Goal: Transaction & Acquisition: Purchase product/service

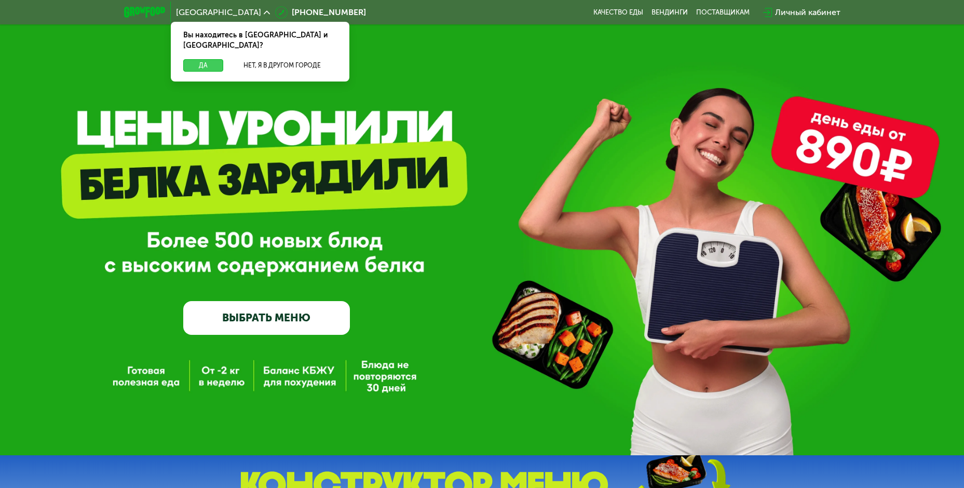
click at [189, 59] on button "Да" at bounding box center [203, 65] width 40 height 12
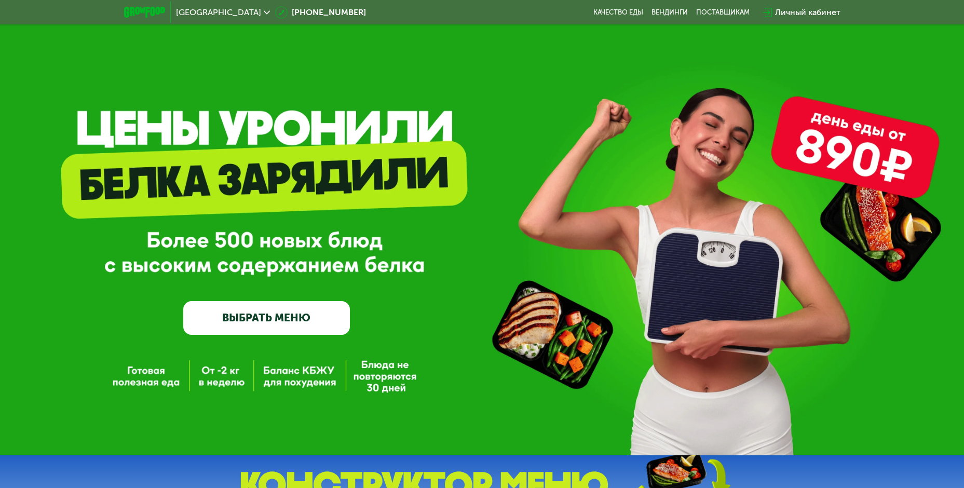
click at [809, 14] on div "Личный кабинет" at bounding box center [807, 12] width 65 height 12
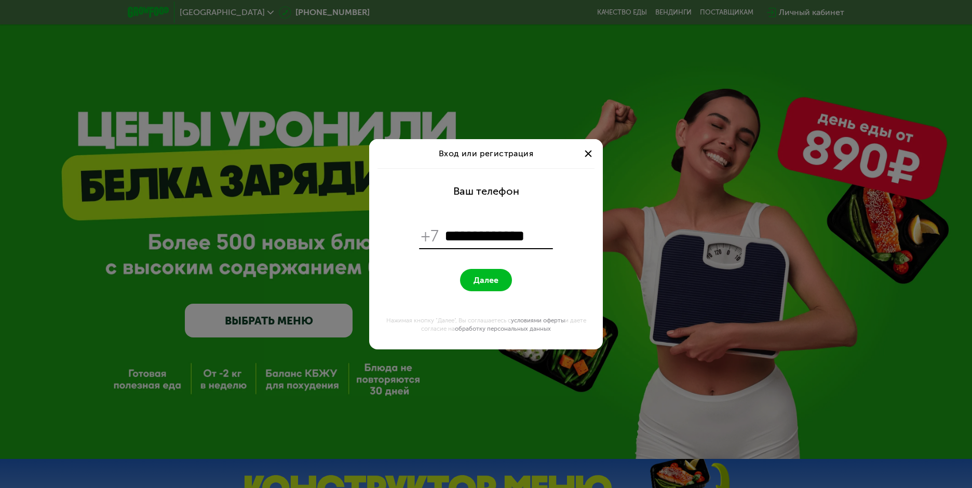
type input "**********"
click at [472, 278] on button "Далее" at bounding box center [486, 280] width 52 height 22
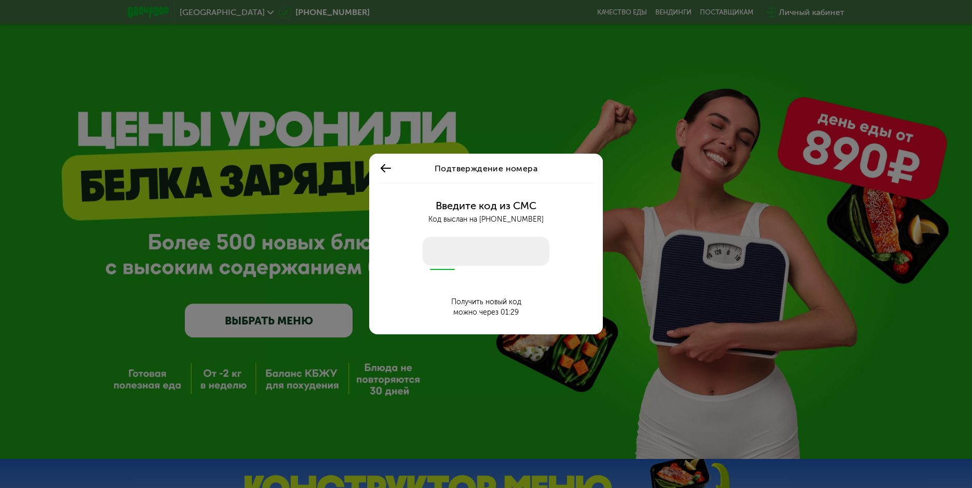
click at [430, 254] on input "number" at bounding box center [486, 251] width 127 height 29
click at [452, 255] on input "number" at bounding box center [486, 251] width 127 height 29
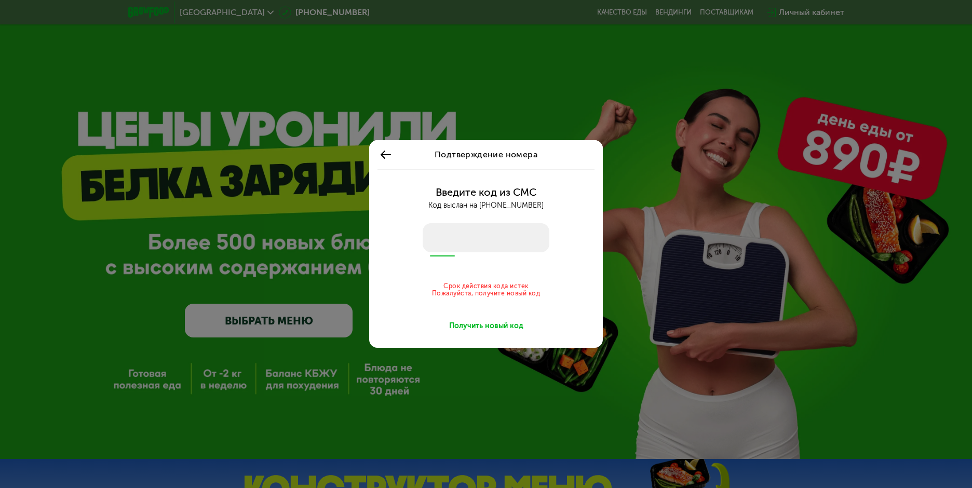
click at [481, 327] on div "Получить новый код" at bounding box center [486, 326] width 74 height 10
click at [484, 321] on div "Получить новый код" at bounding box center [486, 326] width 74 height 10
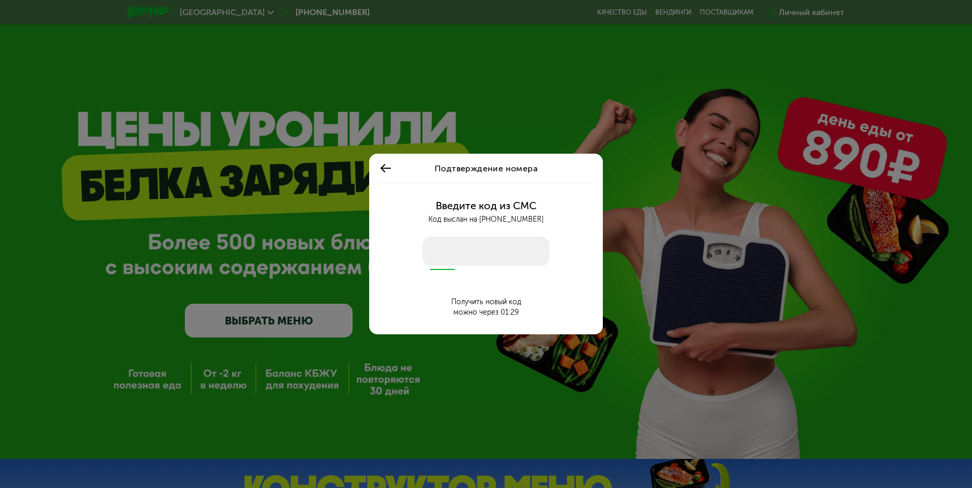
click at [443, 253] on input "number" at bounding box center [486, 251] width 127 height 29
click at [385, 171] on use at bounding box center [386, 168] width 10 height 8
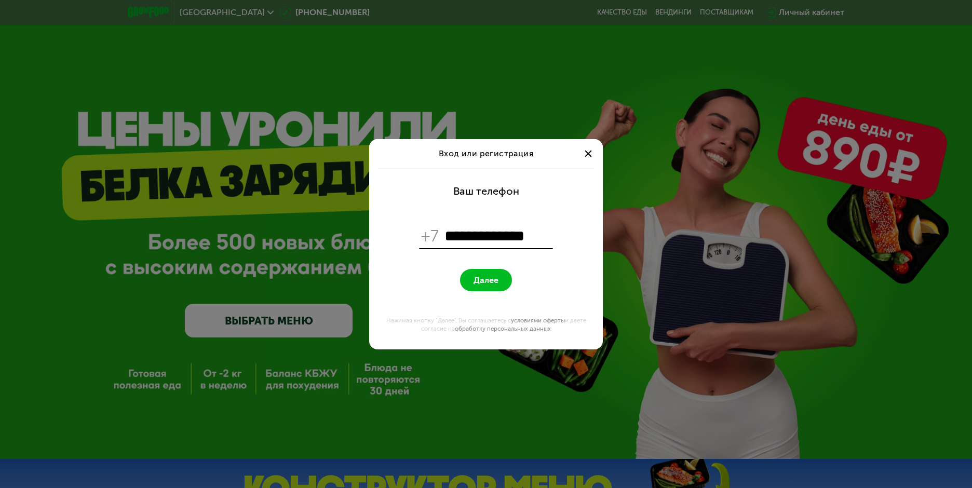
click at [485, 279] on span "Далее" at bounding box center [486, 280] width 25 height 10
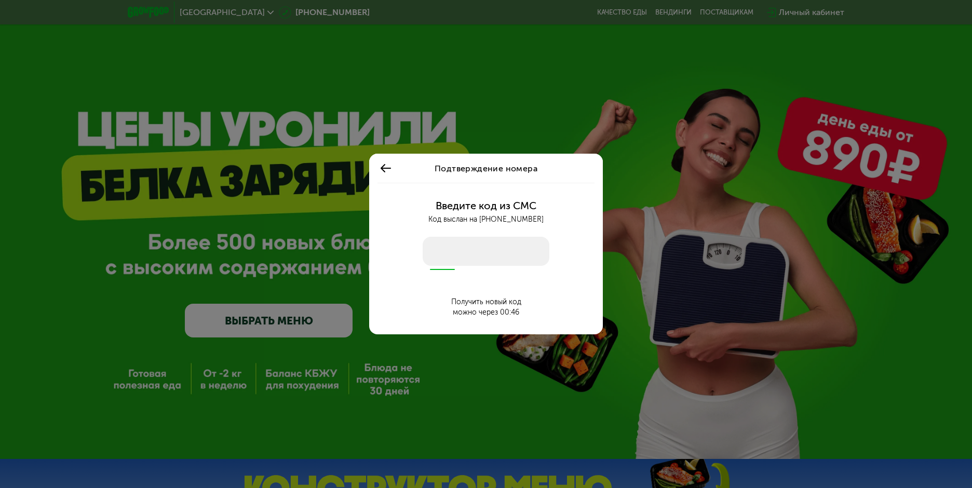
click at [385, 163] on icon at bounding box center [386, 168] width 12 height 12
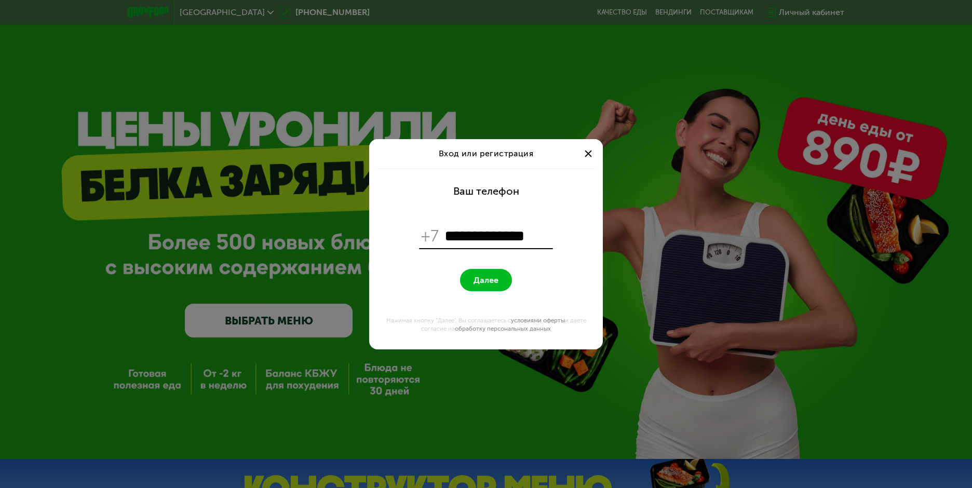
click at [586, 151] on span at bounding box center [588, 153] width 7 height 7
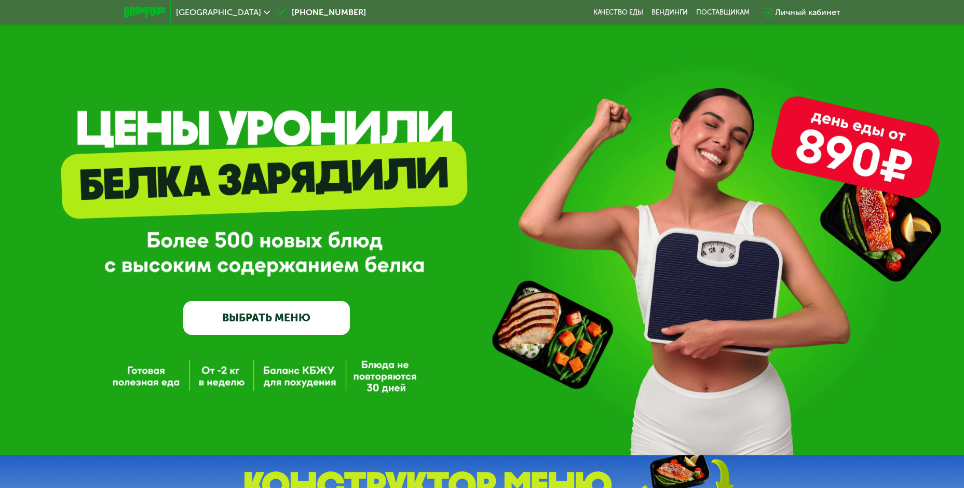
click at [251, 315] on link "ВЫБРАТЬ МЕНЮ" at bounding box center [266, 317] width 167 height 33
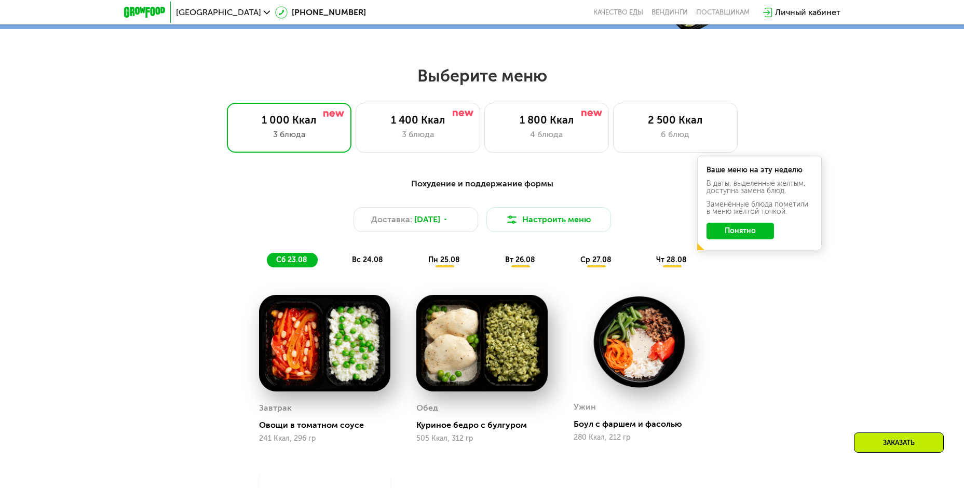
scroll to position [549, 0]
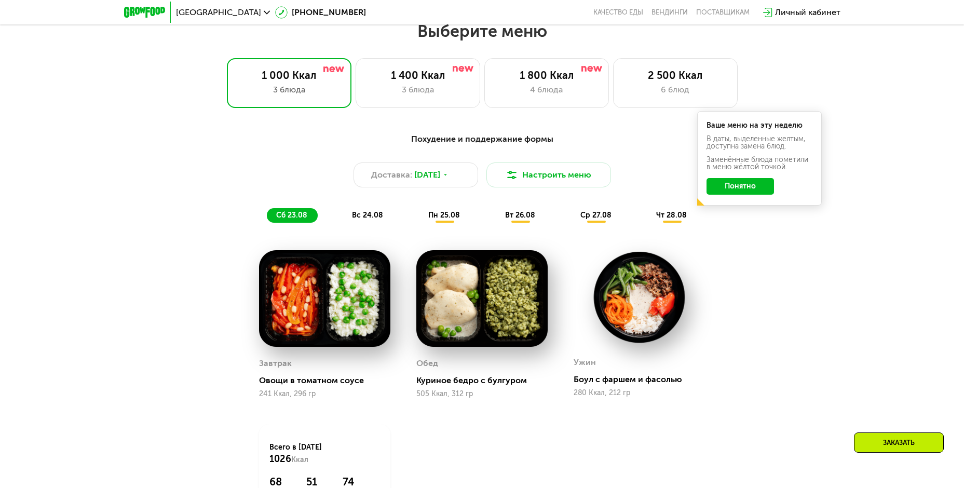
click at [733, 188] on button "Понятно" at bounding box center [741, 186] width 68 height 17
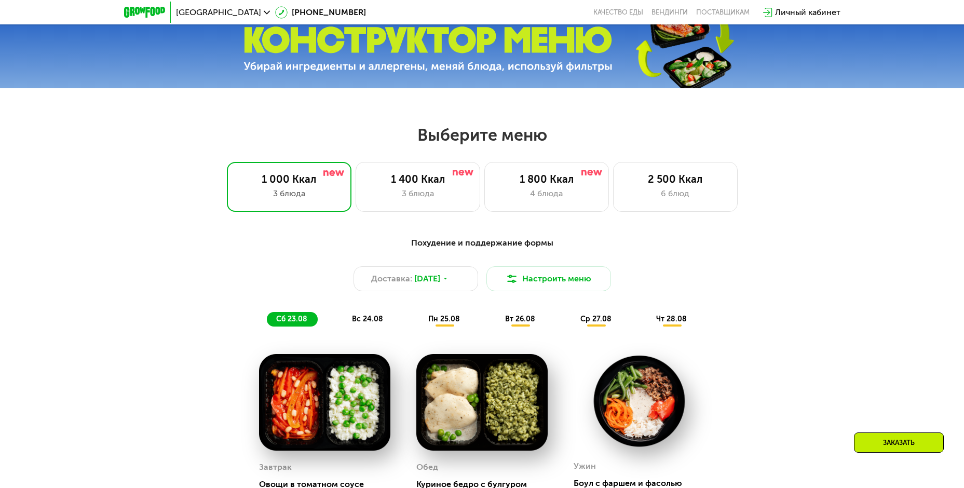
scroll to position [237, 0]
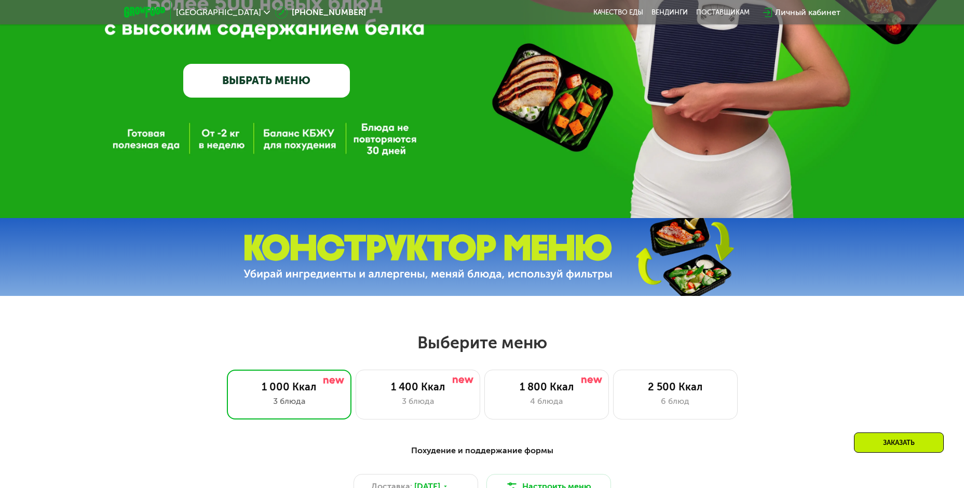
click at [249, 76] on link "ВЫБРАТЬ МЕНЮ" at bounding box center [266, 80] width 167 height 33
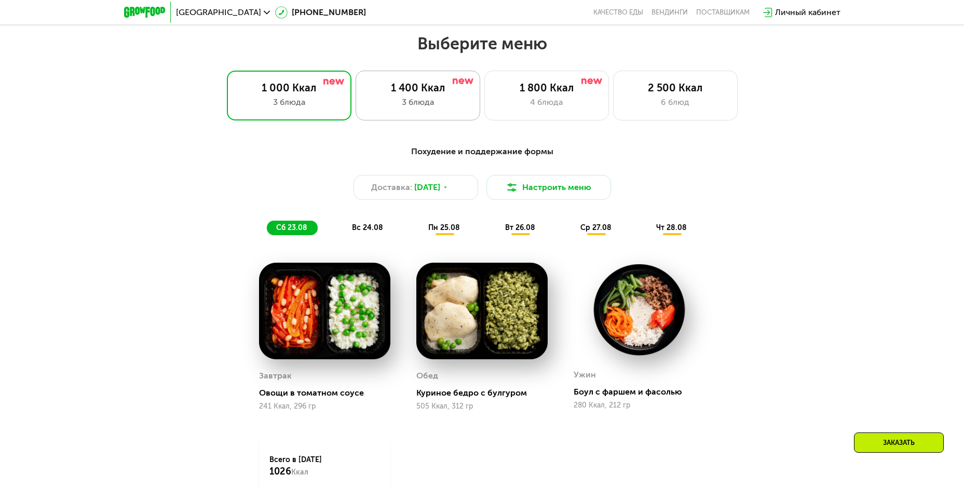
scroll to position [549, 0]
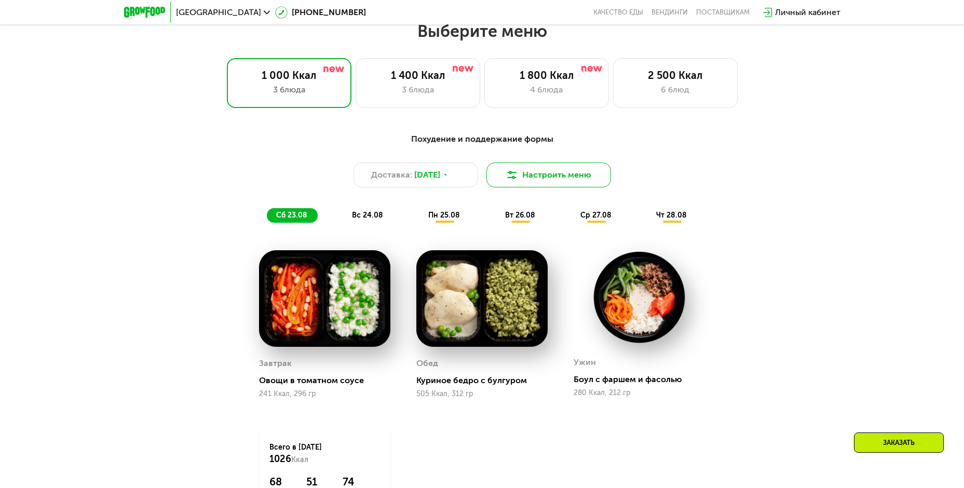
click at [524, 176] on button "Настроить меню" at bounding box center [549, 175] width 125 height 25
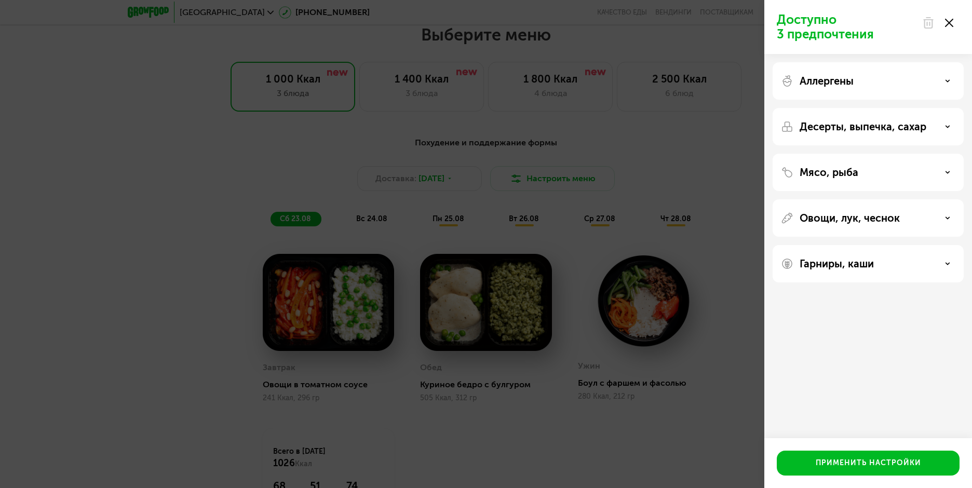
click at [946, 22] on icon at bounding box center [949, 23] width 8 height 8
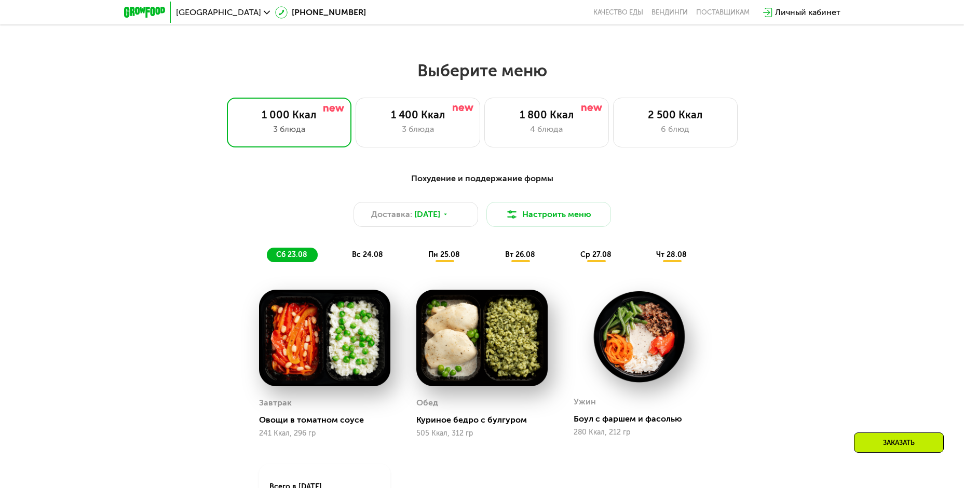
scroll to position [341, 0]
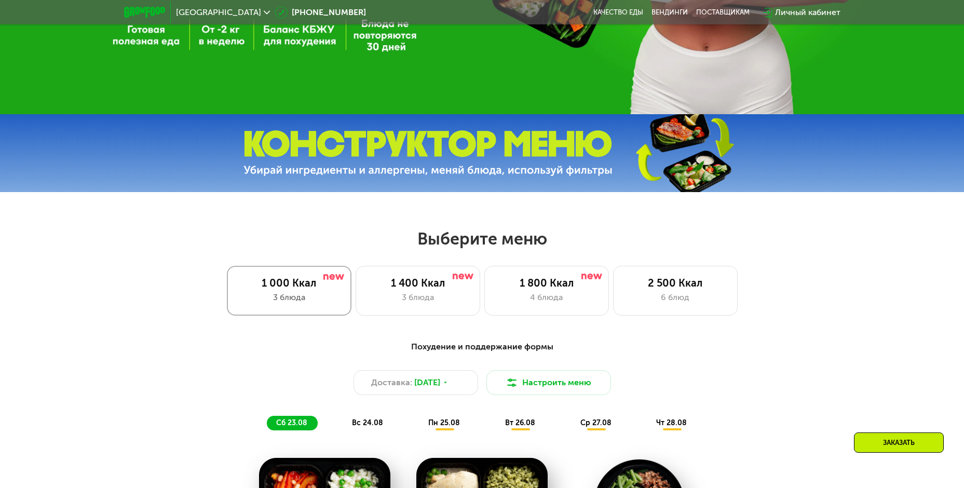
click at [287, 287] on div "1 000 Ккал" at bounding box center [289, 283] width 103 height 12
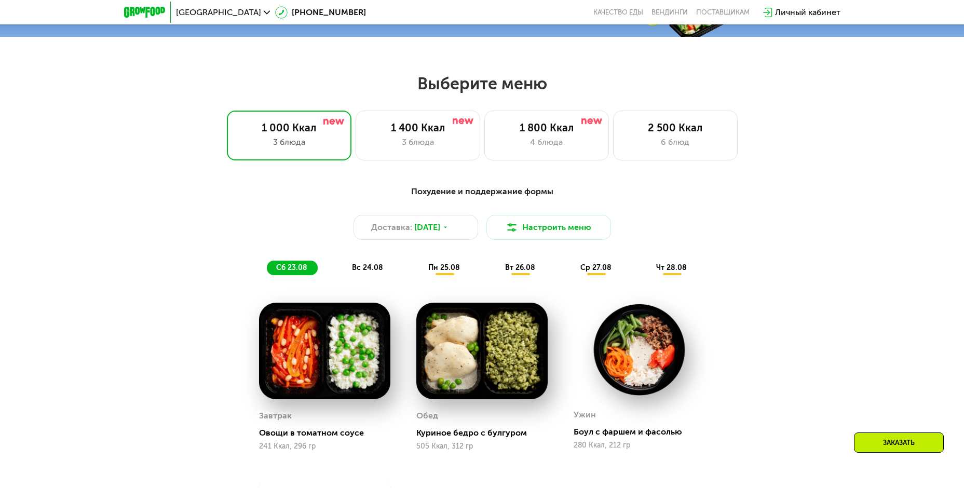
scroll to position [497, 0]
click at [560, 232] on button "Настроить меню" at bounding box center [549, 226] width 125 height 25
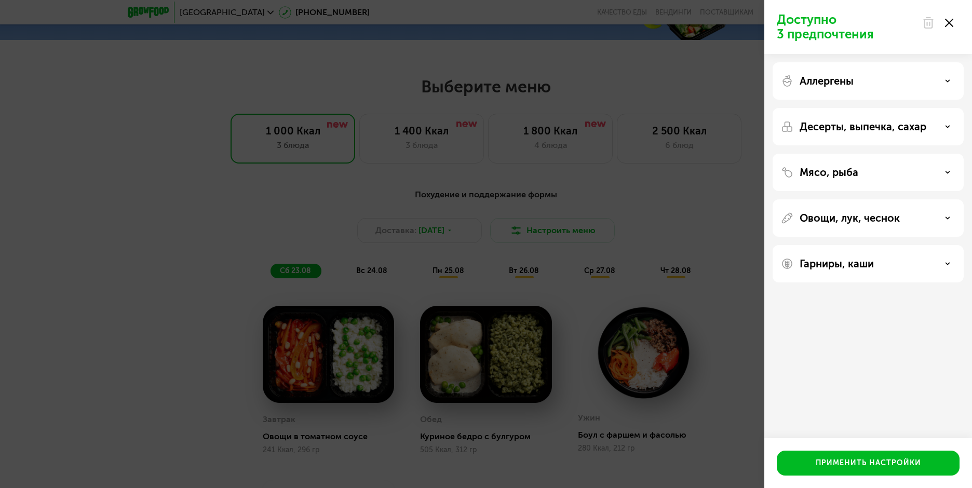
click at [943, 78] on div "Аллергены" at bounding box center [868, 81] width 174 height 12
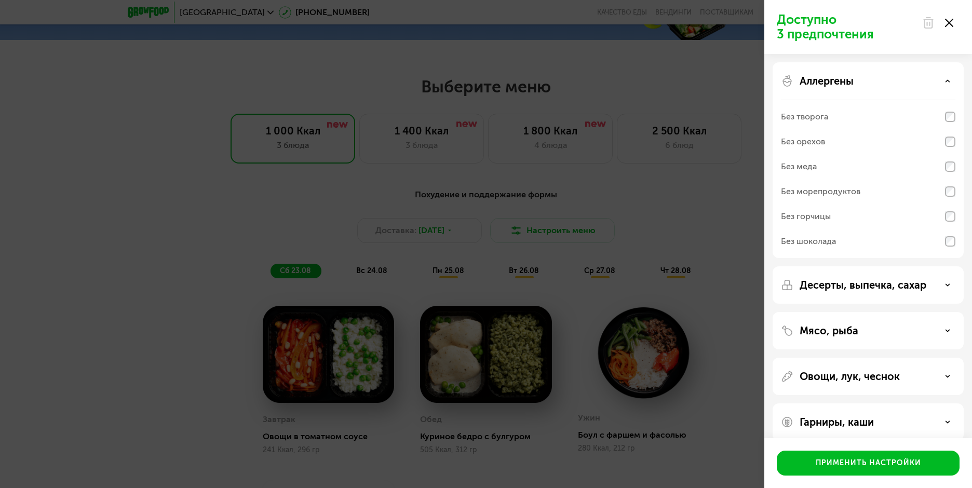
click at [949, 78] on div "Аллергены" at bounding box center [868, 81] width 174 height 12
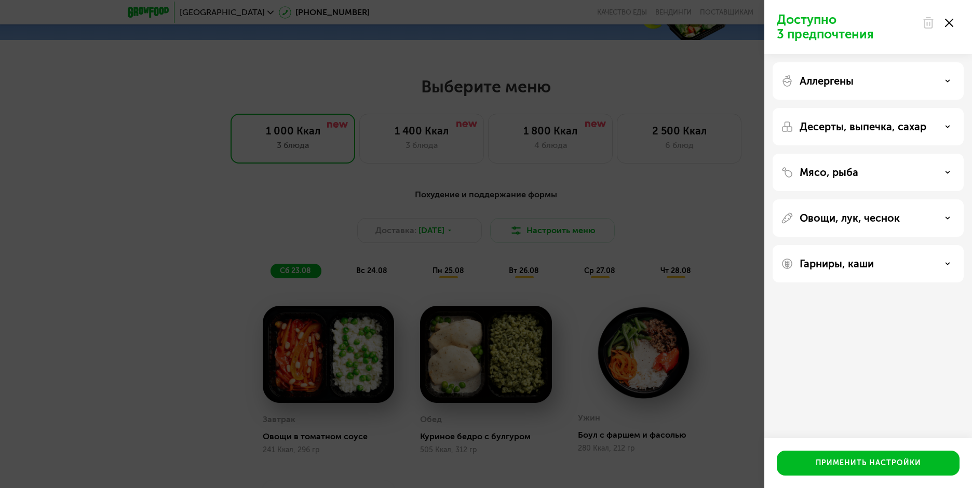
click at [948, 128] on icon at bounding box center [947, 126] width 5 height 5
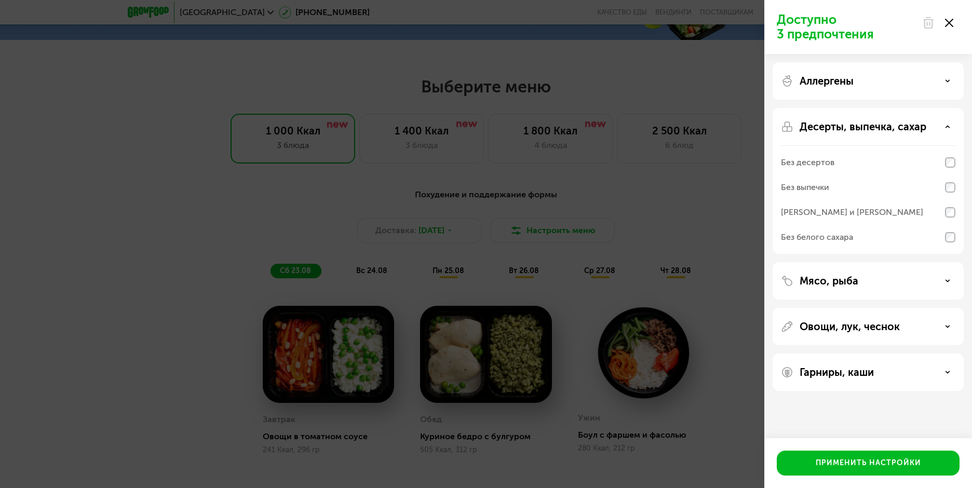
click at [949, 127] on icon at bounding box center [947, 126] width 5 height 5
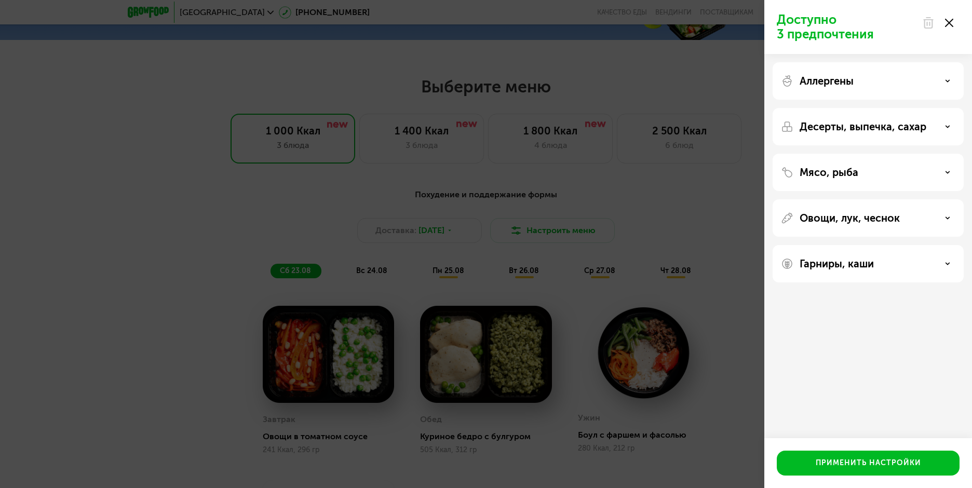
click at [943, 171] on div "Мясо, рыба" at bounding box center [868, 172] width 174 height 12
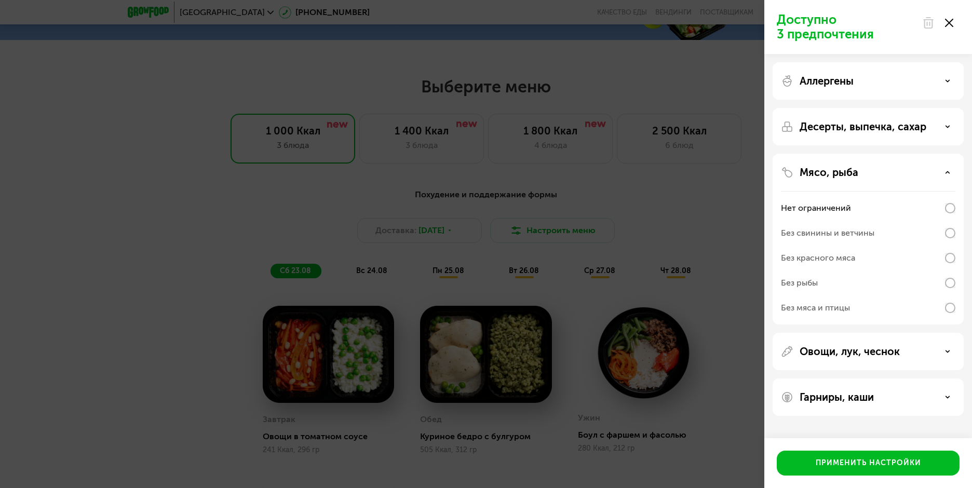
click at [948, 169] on div "Мясо, рыба" at bounding box center [868, 172] width 174 height 12
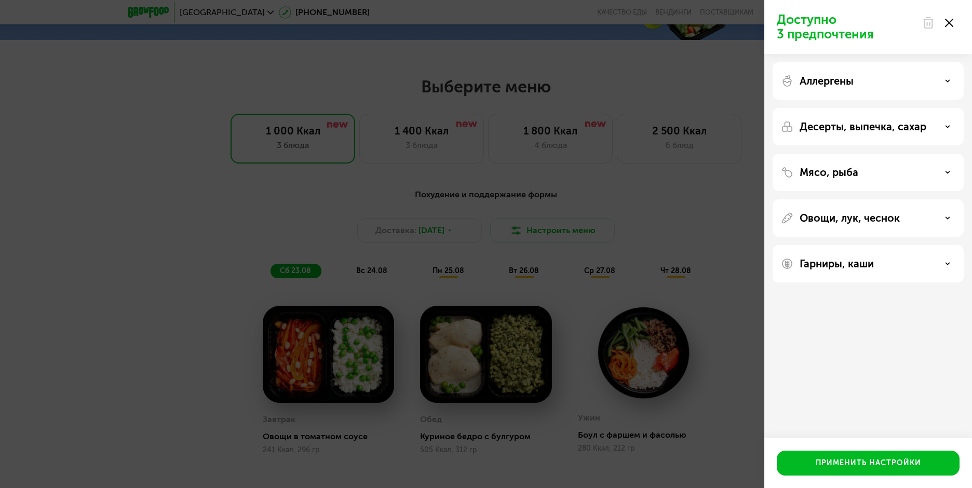
click at [948, 216] on icon at bounding box center [947, 217] width 5 height 5
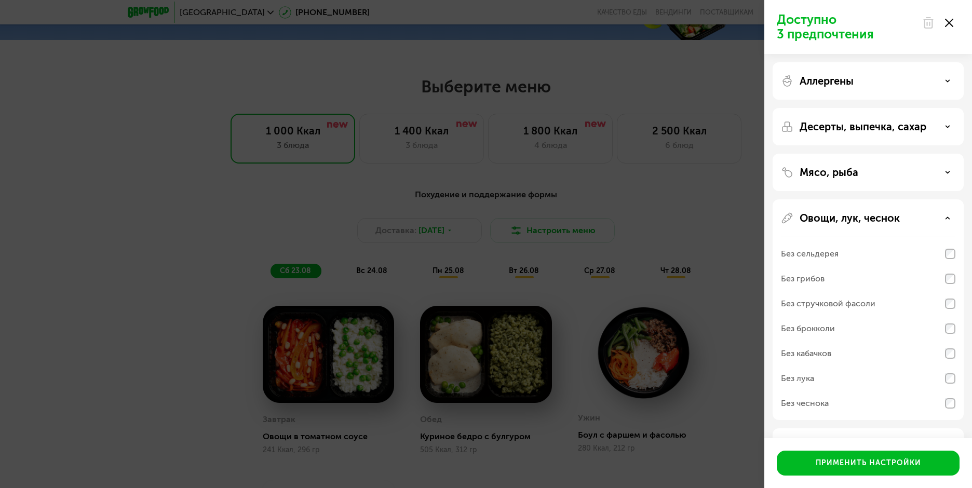
click at [948, 216] on icon at bounding box center [947, 217] width 5 height 5
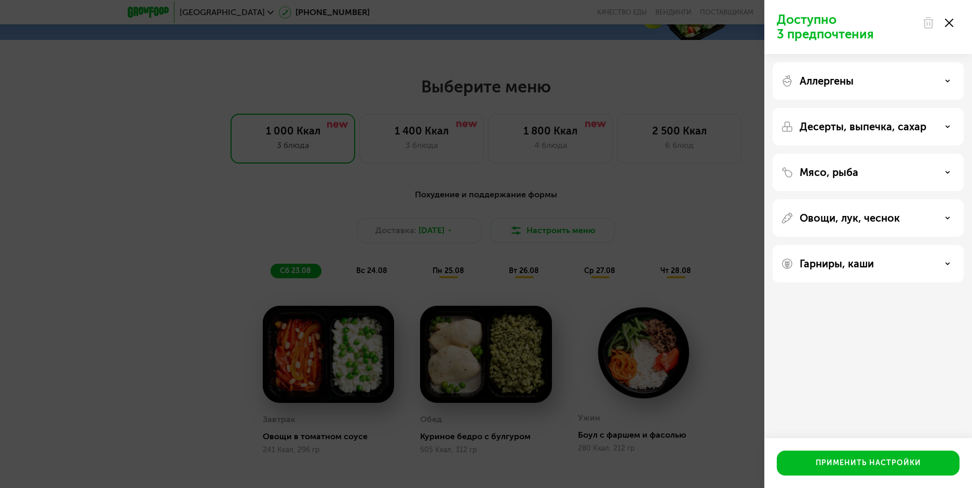
click at [954, 266] on div "Гарниры, каши" at bounding box center [868, 264] width 174 height 12
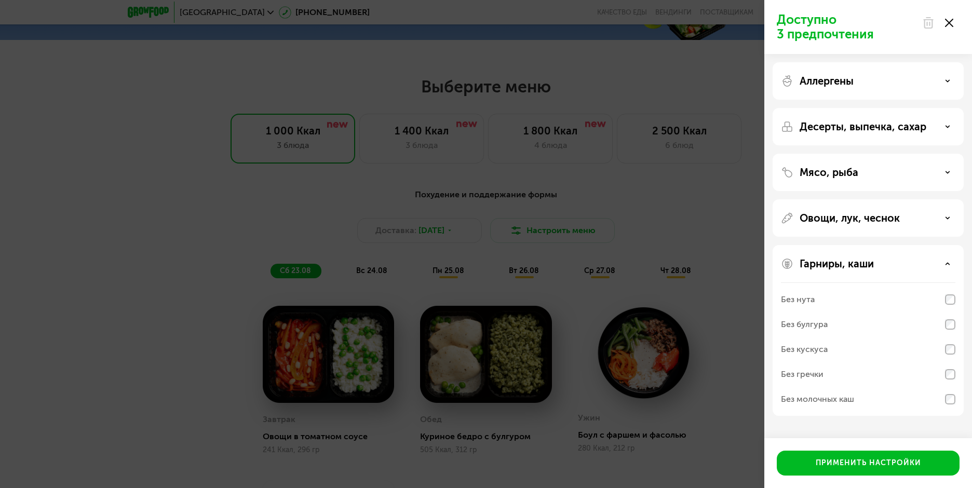
click at [954, 266] on div "Гарниры, каши" at bounding box center [868, 264] width 174 height 12
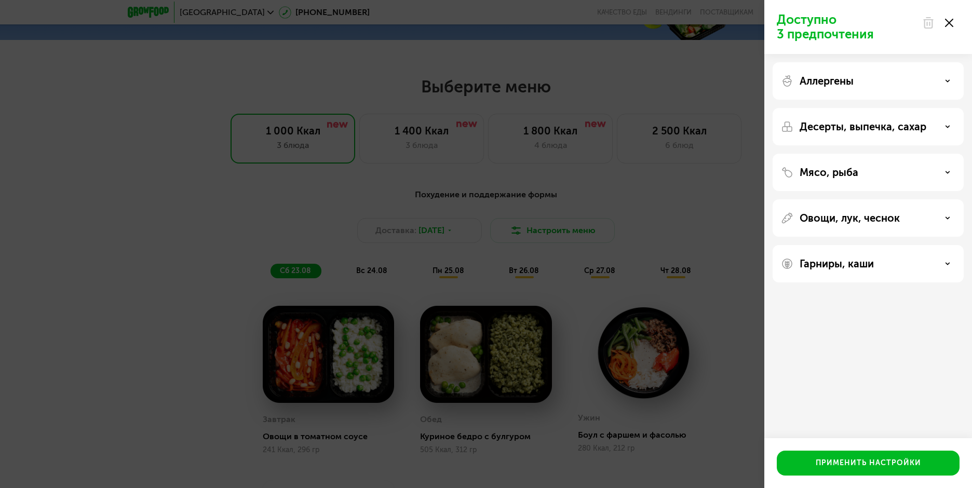
click at [947, 25] on use at bounding box center [949, 23] width 8 height 8
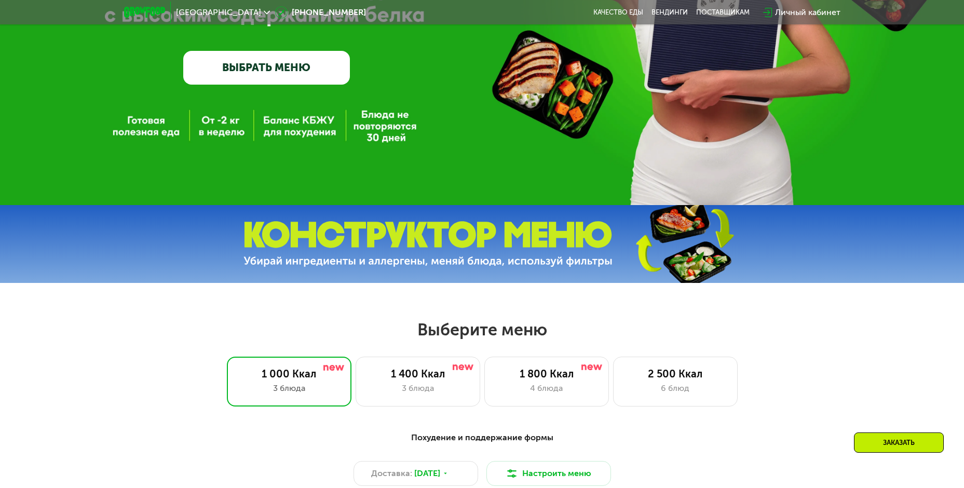
scroll to position [82, 0]
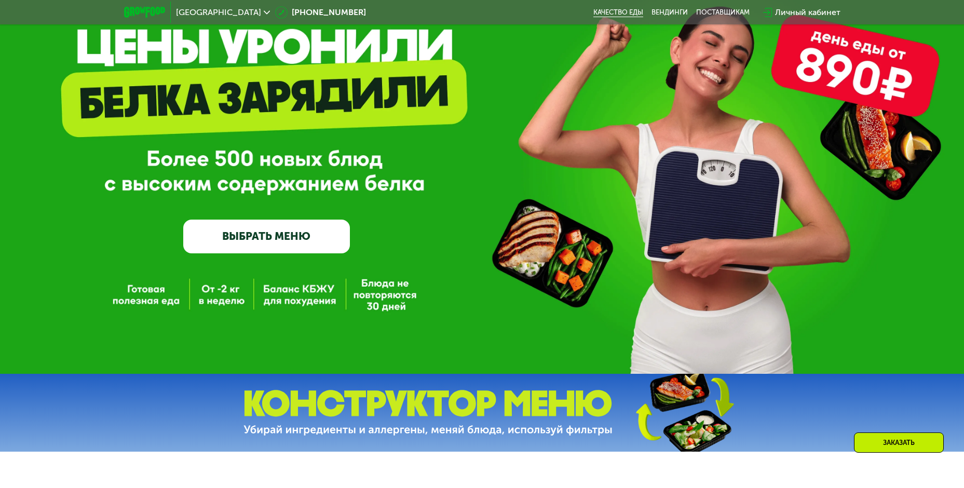
click at [604, 10] on link "Качество еды" at bounding box center [618, 12] width 50 height 8
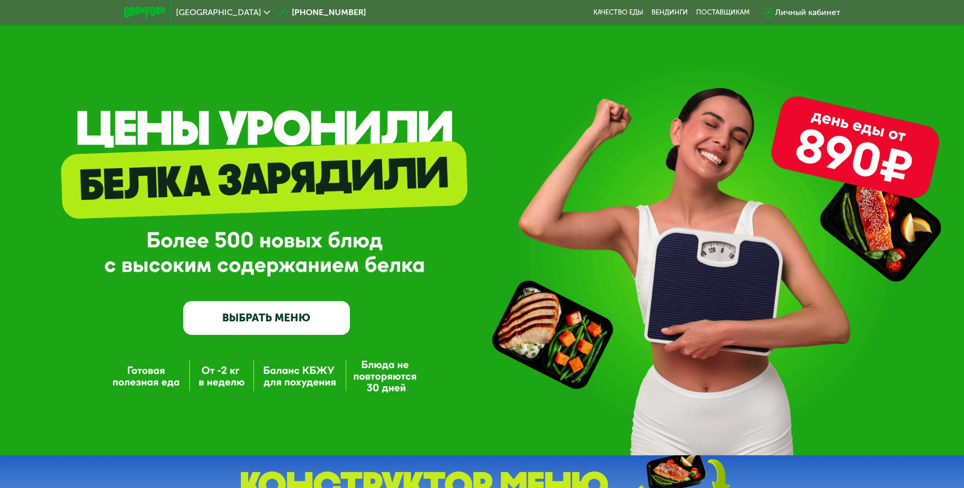
click at [791, 11] on div "Личный кабинет" at bounding box center [807, 12] width 65 height 12
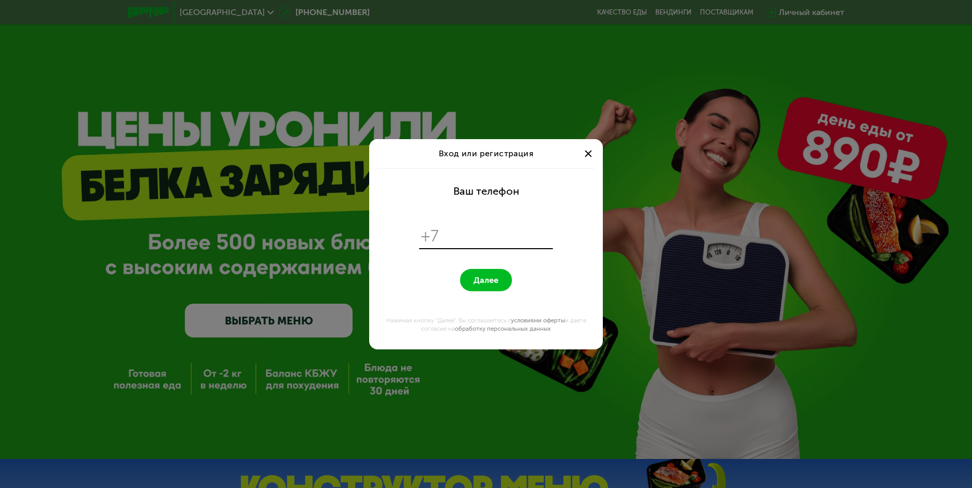
type input "*"
type input "**********"
click at [478, 277] on span "Далее" at bounding box center [486, 280] width 25 height 10
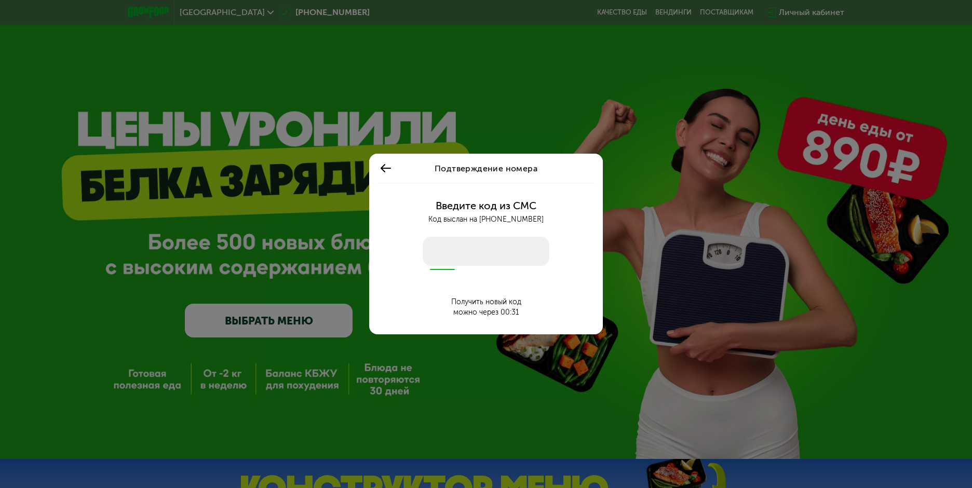
click at [572, 371] on div "Подтверждение номера Введите код из СМС Код выслан на +7 905 260 07 77 Получить…" at bounding box center [486, 244] width 972 height 488
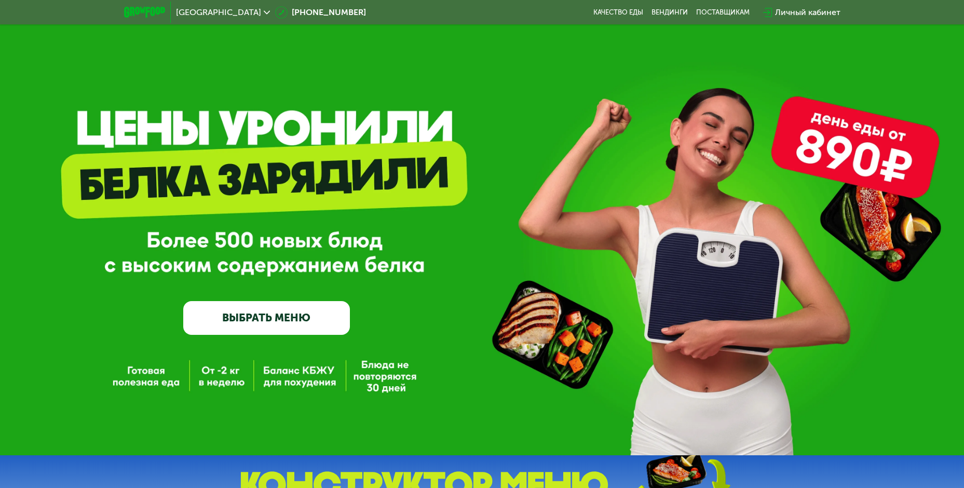
click at [873, 148] on div "GrowFood — доставка правильного питания ВЫБРАТЬ МЕНЮ" at bounding box center [482, 227] width 964 height 455
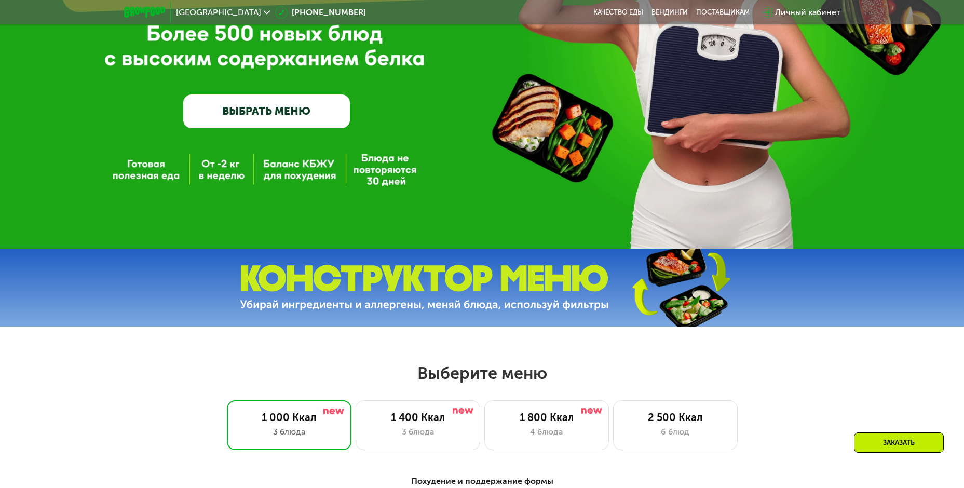
scroll to position [208, 0]
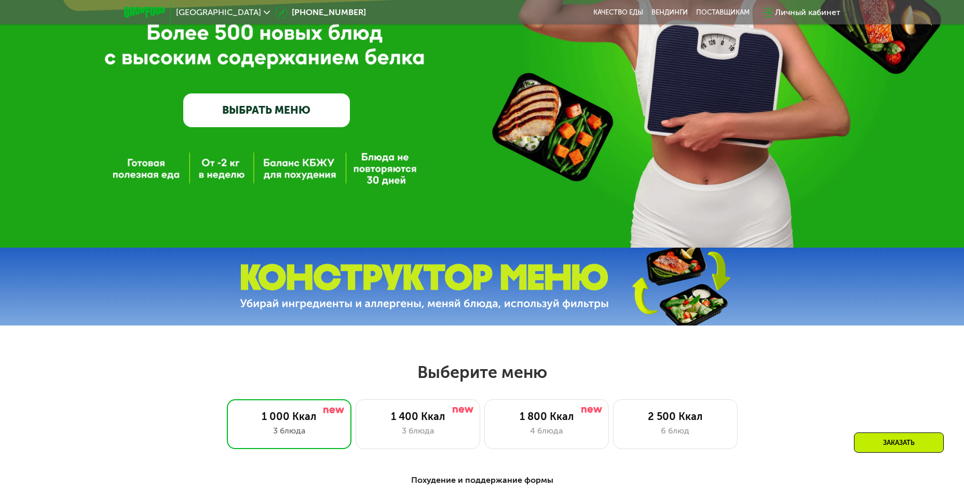
click at [265, 105] on link "ВЫБРАТЬ МЕНЮ" at bounding box center [266, 109] width 167 height 33
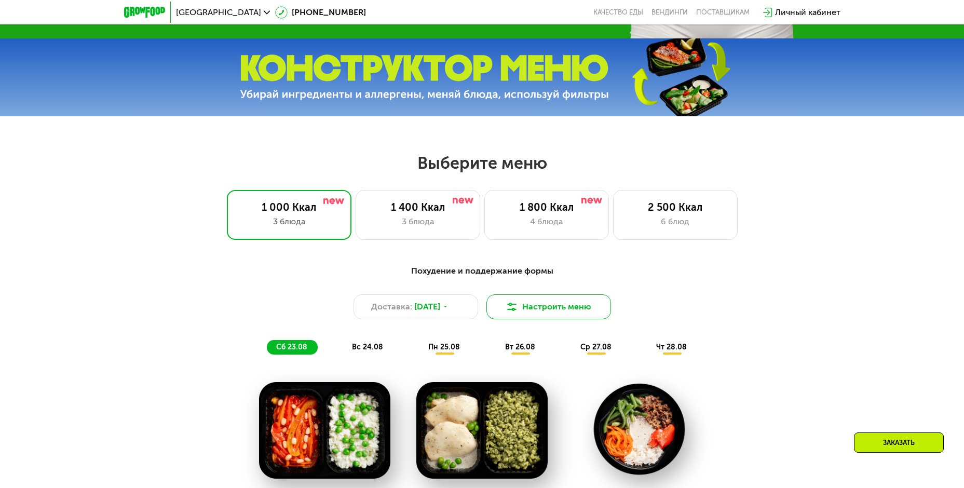
scroll to position [393, 0]
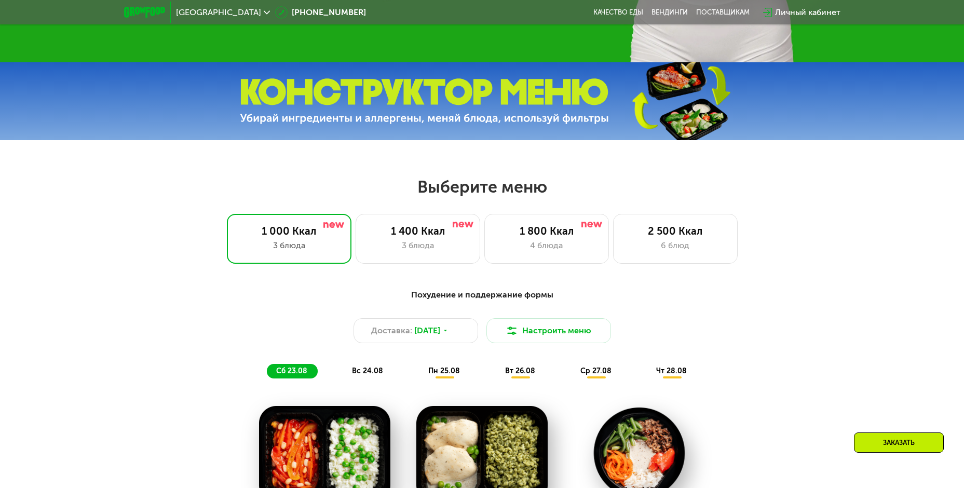
click at [423, 116] on img at bounding box center [424, 101] width 369 height 46
click at [513, 94] on img at bounding box center [424, 101] width 369 height 46
click at [741, 122] on img at bounding box center [680, 101] width 154 height 82
click at [693, 113] on img at bounding box center [680, 101] width 154 height 82
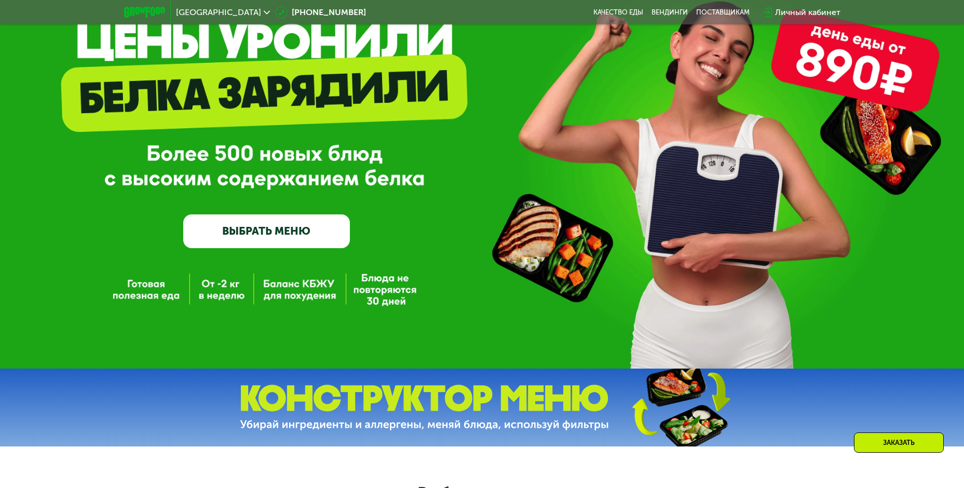
scroll to position [82, 0]
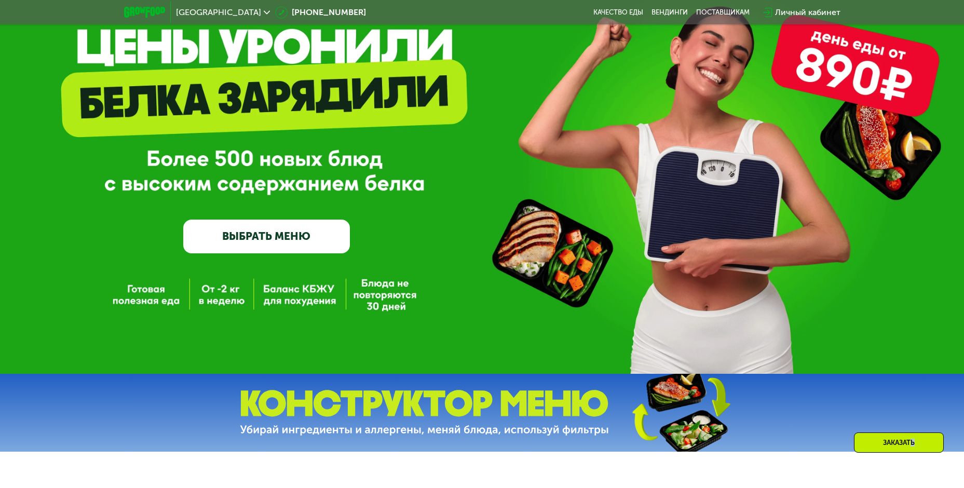
click at [909, 440] on div "Заказать" at bounding box center [899, 443] width 90 height 20
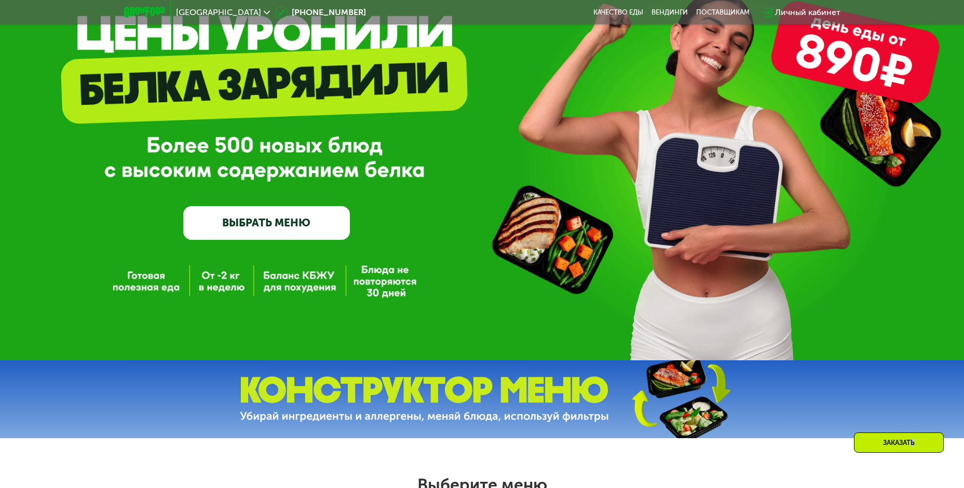
scroll to position [0, 0]
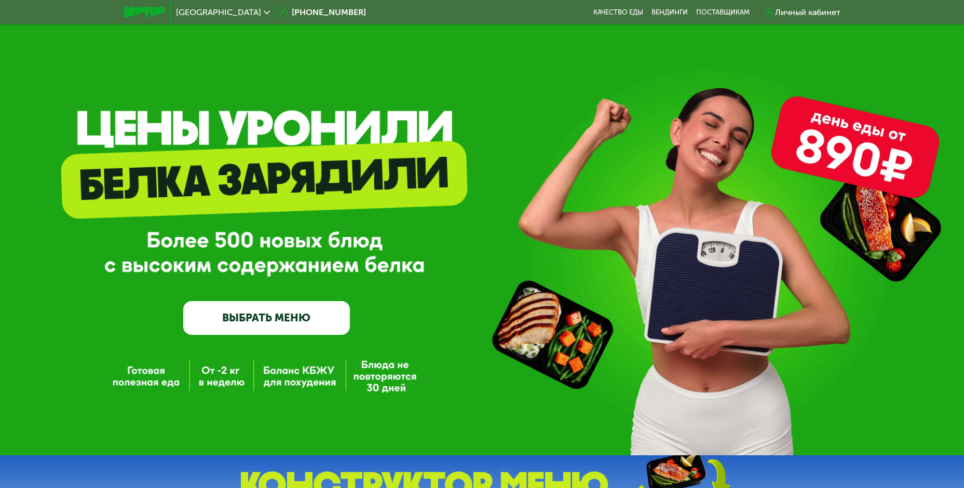
click at [854, 137] on div "GrowFood — доставка правильного питания ВЫБРАТЬ МЕНЮ" at bounding box center [482, 227] width 964 height 455
click at [855, 160] on div "GrowFood — доставка правильного питания ВЫБРАТЬ МЕНЮ" at bounding box center [482, 244] width 964 height 181
click at [874, 210] on div "GrowFood — доставка правильного питания ВЫБРАТЬ МЕНЮ" at bounding box center [482, 244] width 964 height 181
click at [766, 11] on icon at bounding box center [767, 12] width 9 height 9
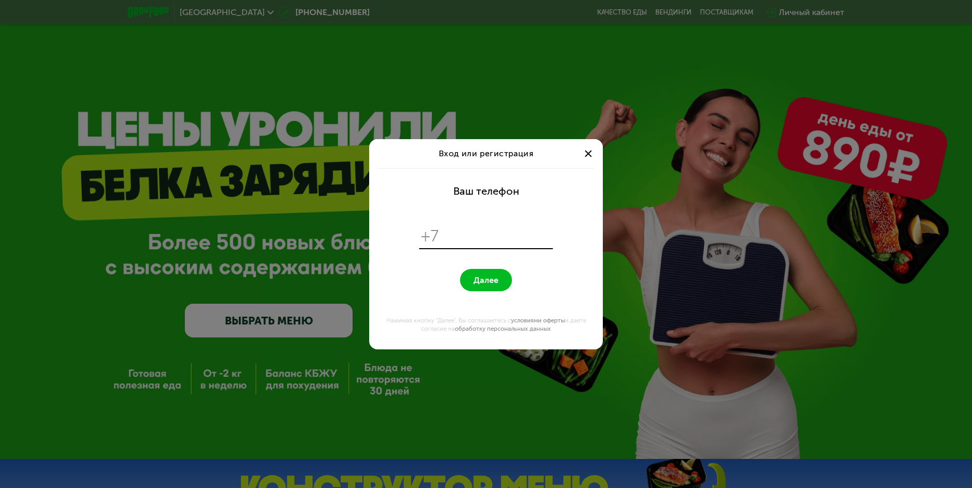
click at [502, 159] on div "Вход или регистрация" at bounding box center [486, 153] width 234 height 29
click at [446, 235] on input "tel" at bounding box center [497, 236] width 106 height 20
type input "**********"
click at [478, 274] on button "Далее" at bounding box center [486, 280] width 52 height 22
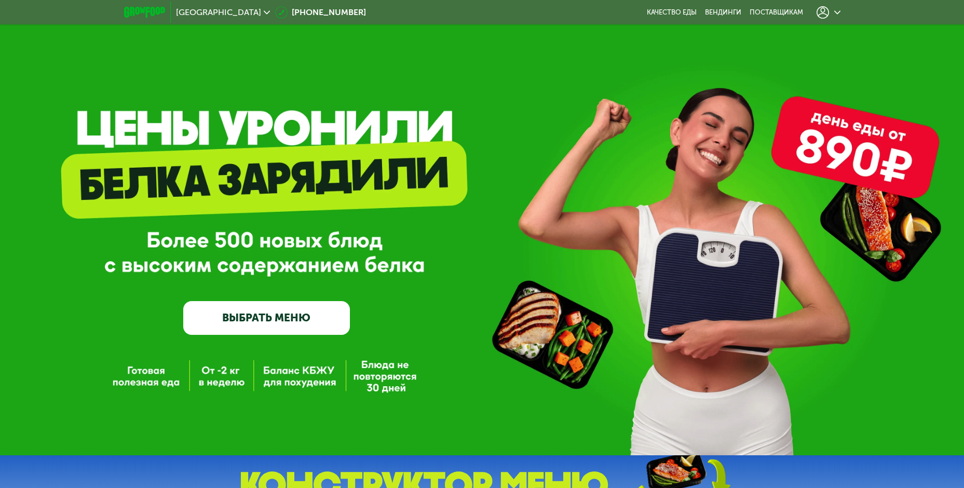
click at [824, 10] on icon at bounding box center [823, 12] width 12 height 12
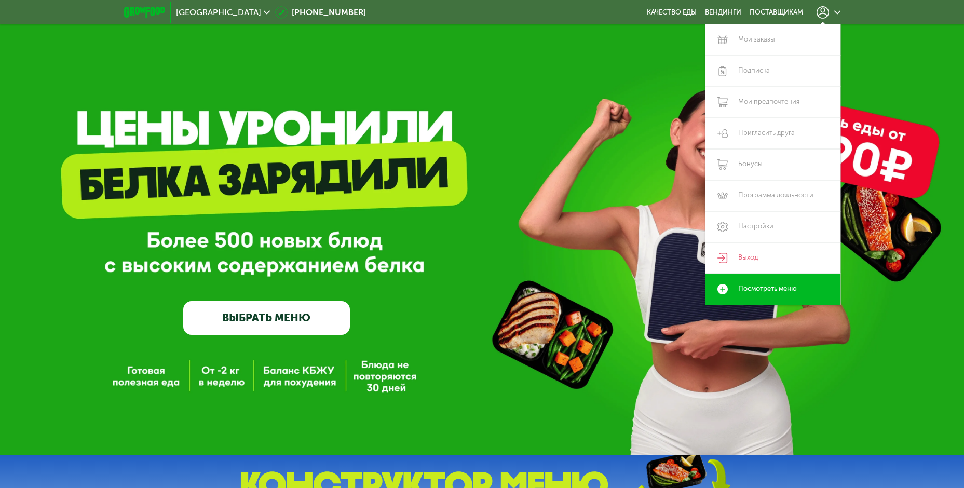
click at [877, 127] on div "GrowFood — доставка правильного питания ВЫБРАТЬ МЕНЮ" at bounding box center [482, 227] width 964 height 455
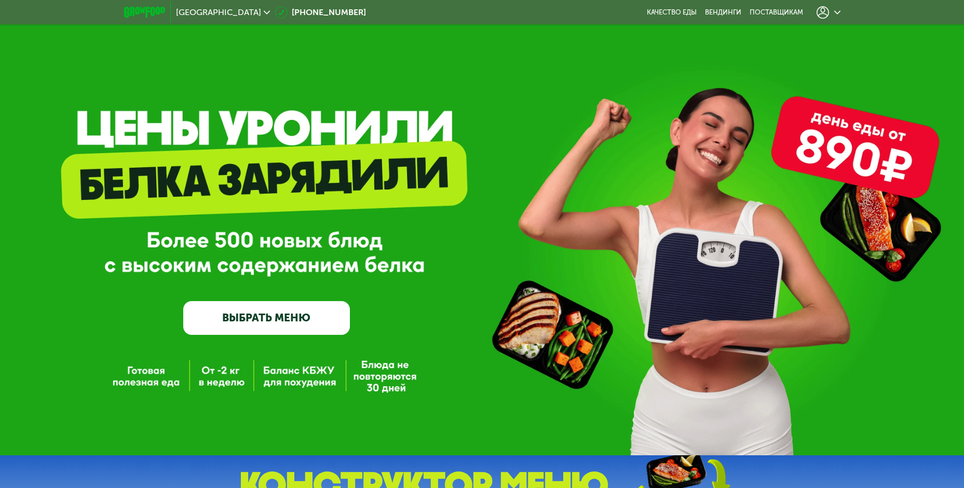
click at [832, 8] on div at bounding box center [829, 12] width 24 height 12
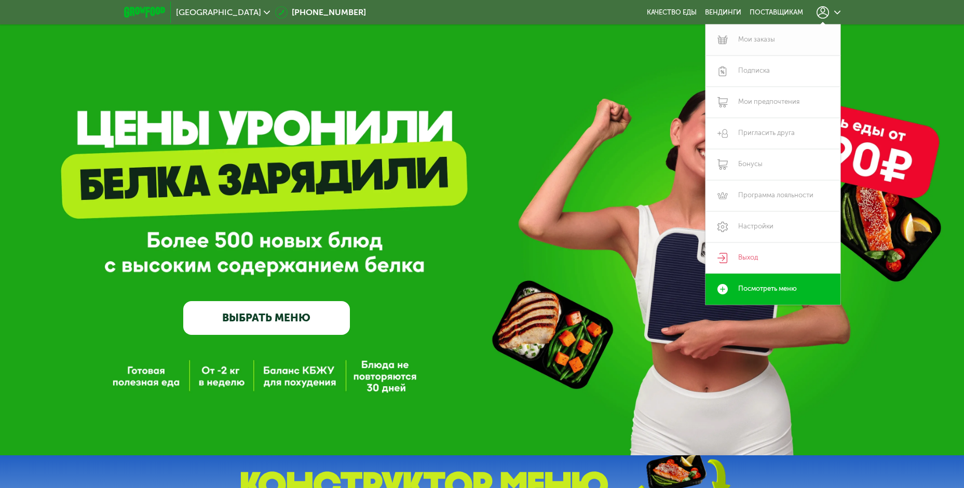
click at [751, 39] on link "Мои заказы" at bounding box center [773, 39] width 135 height 31
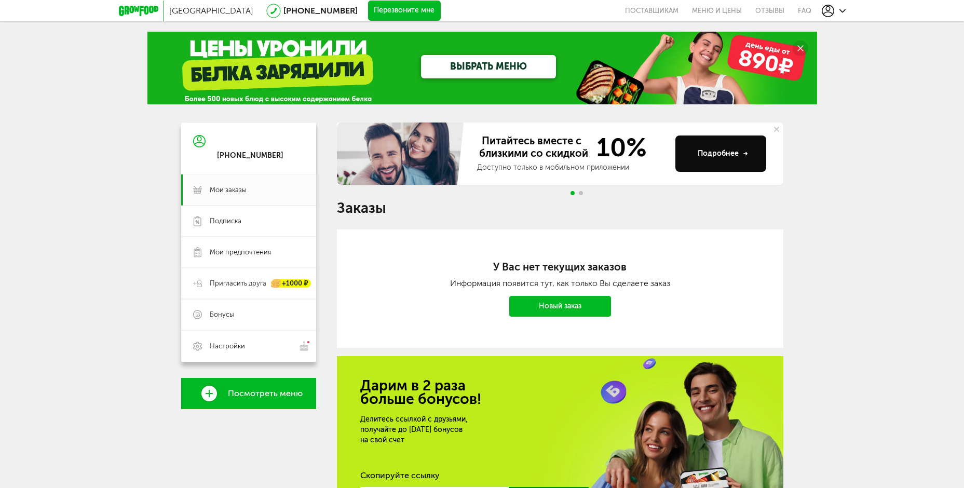
click at [847, 7] on div "Санкт-Петербург 8 (800) 555-21-78 Перезвоните мне поставщикам Меню и цены Отзыв…" at bounding box center [482, 10] width 964 height 21
click at [837, 11] on div at bounding box center [834, 11] width 24 height 12
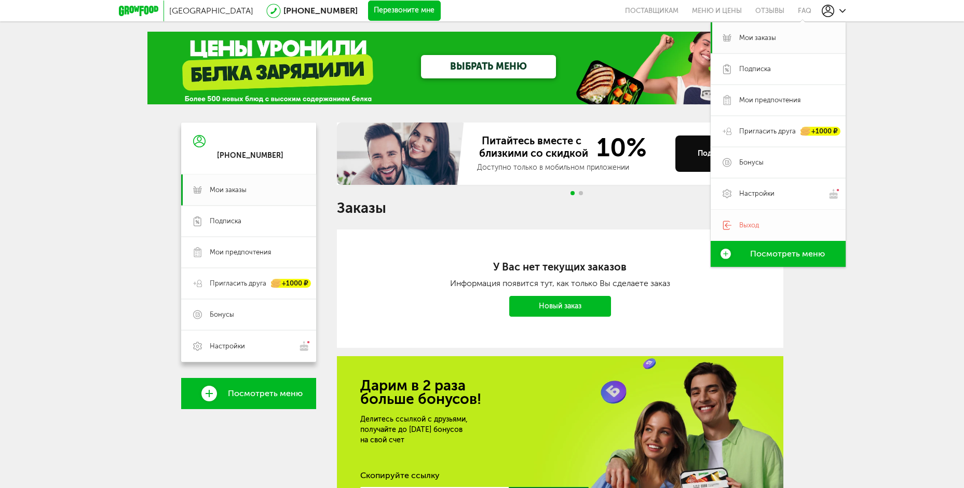
click at [736, 226] on link "Выход" at bounding box center [778, 225] width 135 height 31
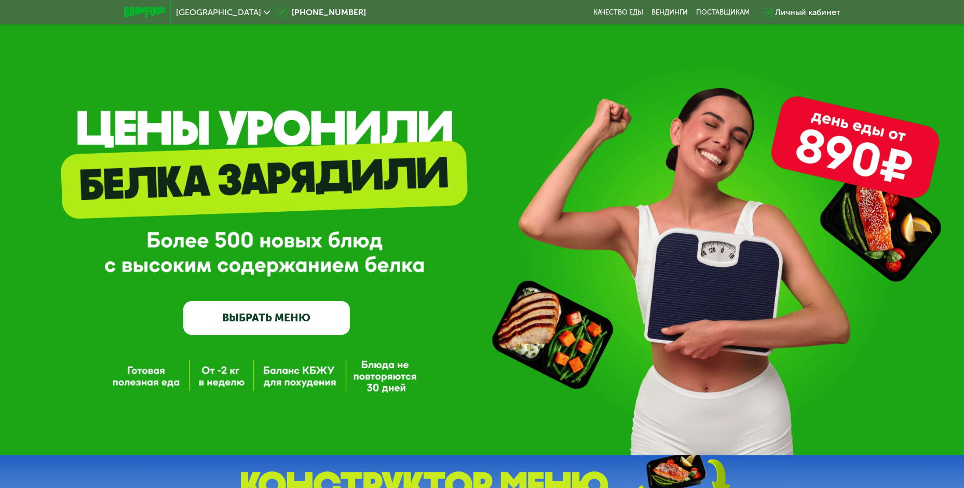
click at [769, 10] on icon at bounding box center [767, 12] width 9 height 9
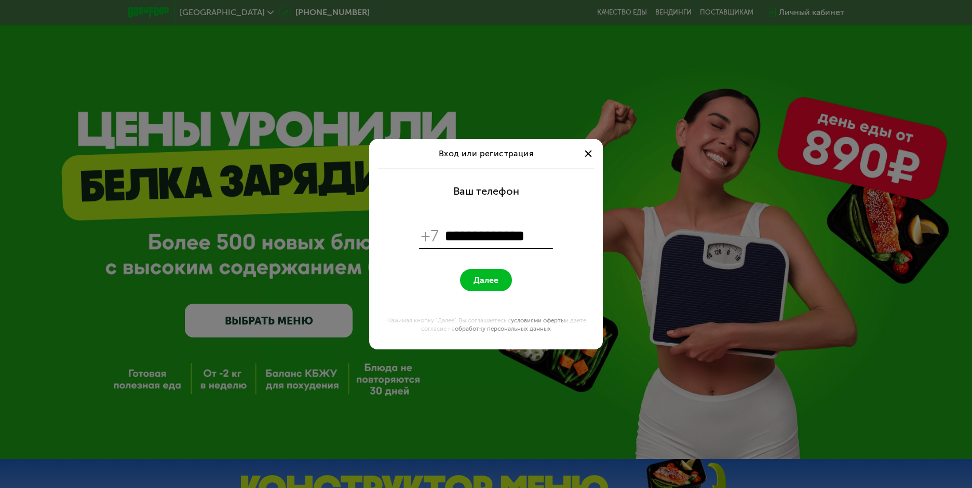
type input "**********"
click at [483, 278] on span "Далее" at bounding box center [486, 280] width 25 height 10
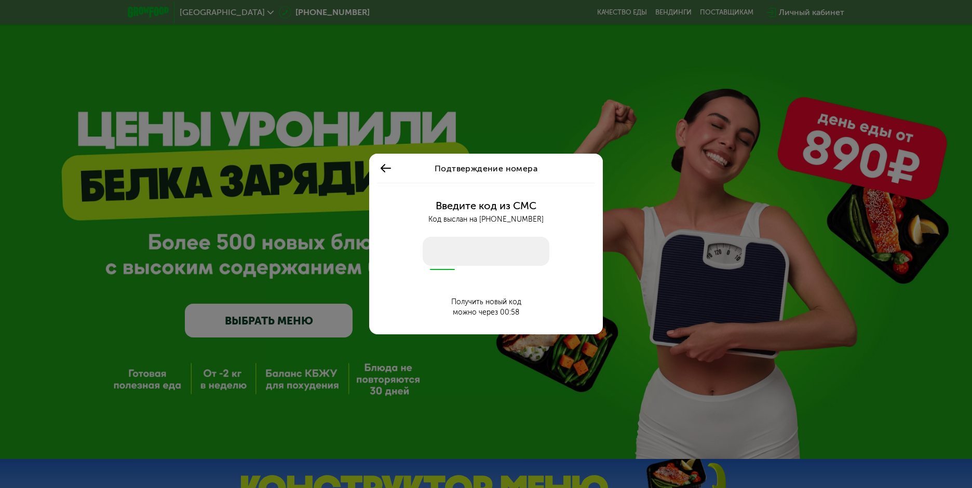
click at [381, 167] on icon at bounding box center [386, 168] width 12 height 12
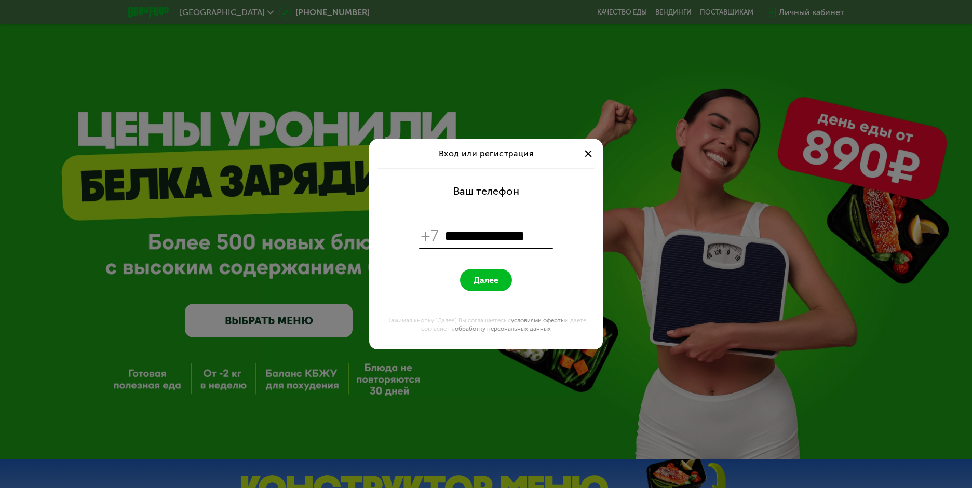
click at [588, 152] on span at bounding box center [588, 153] width 7 height 7
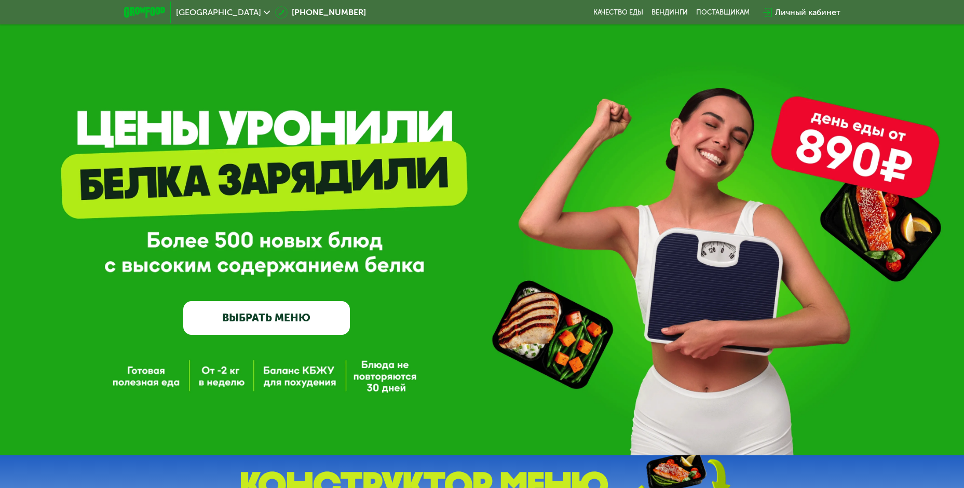
click at [765, 12] on use at bounding box center [767, 12] width 9 height 9
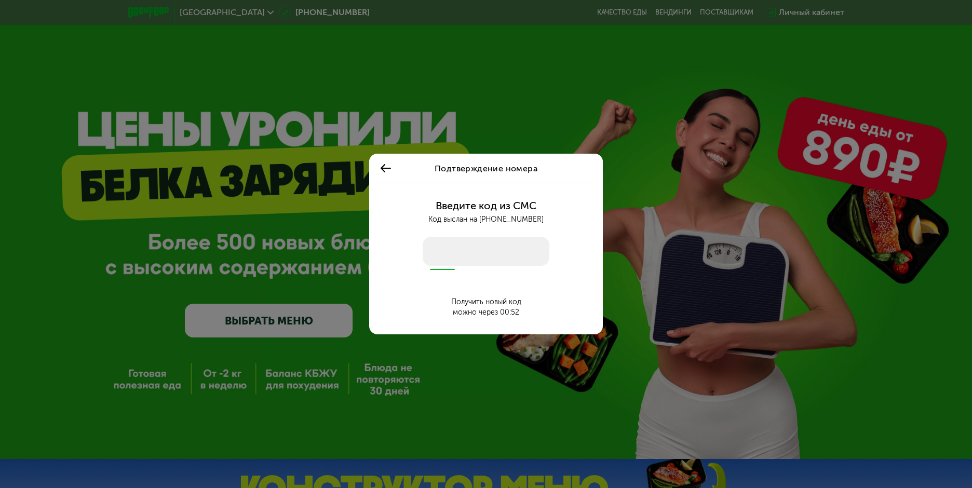
click at [765, 12] on div "Подтверждение номера Введите код из СМС Код выслан на +7 905 260 07 77 Получить…" at bounding box center [486, 244] width 972 height 488
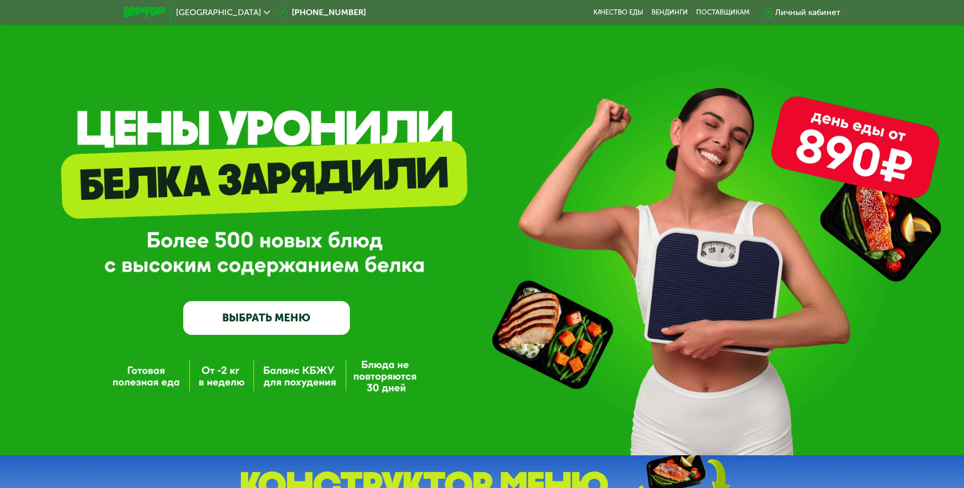
click at [787, 12] on div "Личный кабинет" at bounding box center [807, 12] width 65 height 12
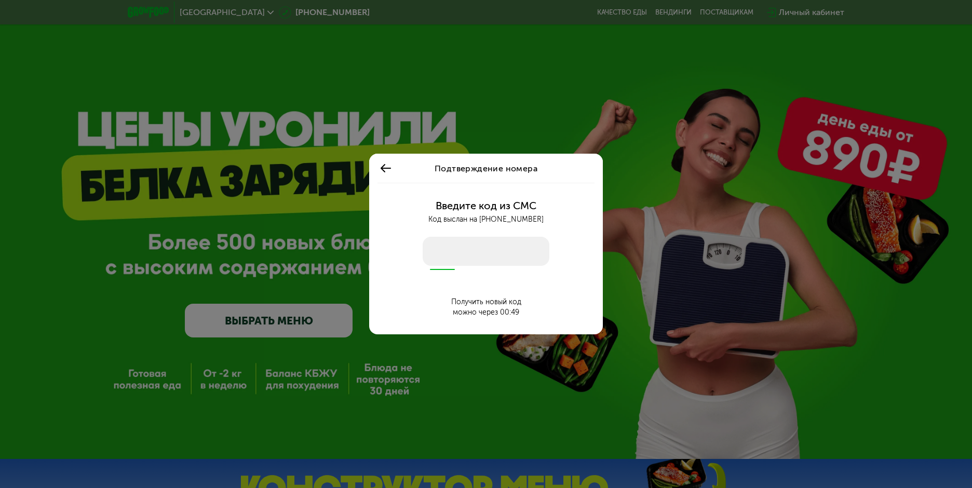
click at [432, 264] on input "number" at bounding box center [486, 251] width 127 height 29
click at [379, 167] on button at bounding box center [385, 168] width 17 height 17
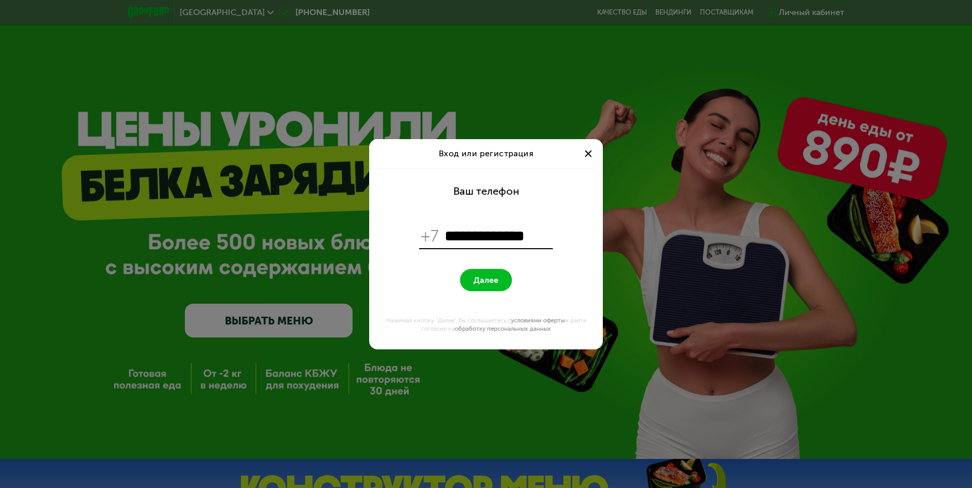
click at [475, 282] on span "Далее" at bounding box center [486, 280] width 25 height 10
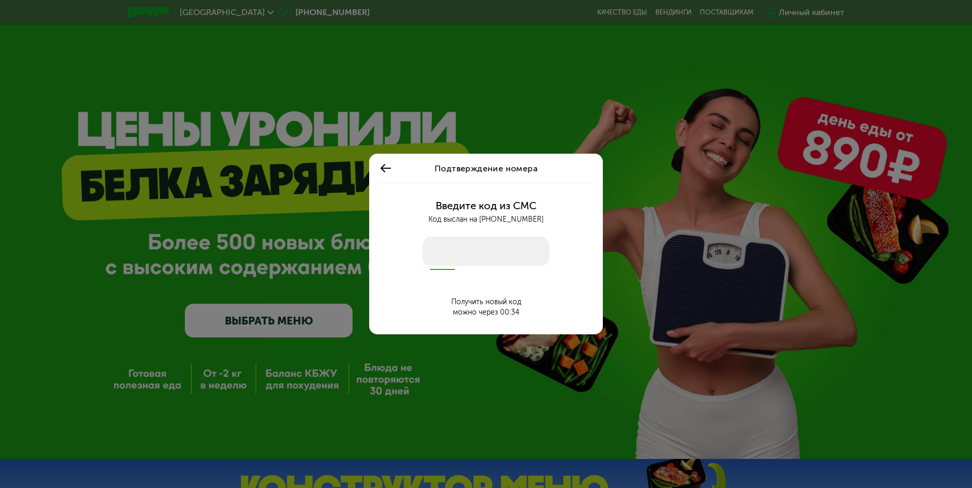
click at [384, 167] on icon at bounding box center [386, 168] width 12 height 12
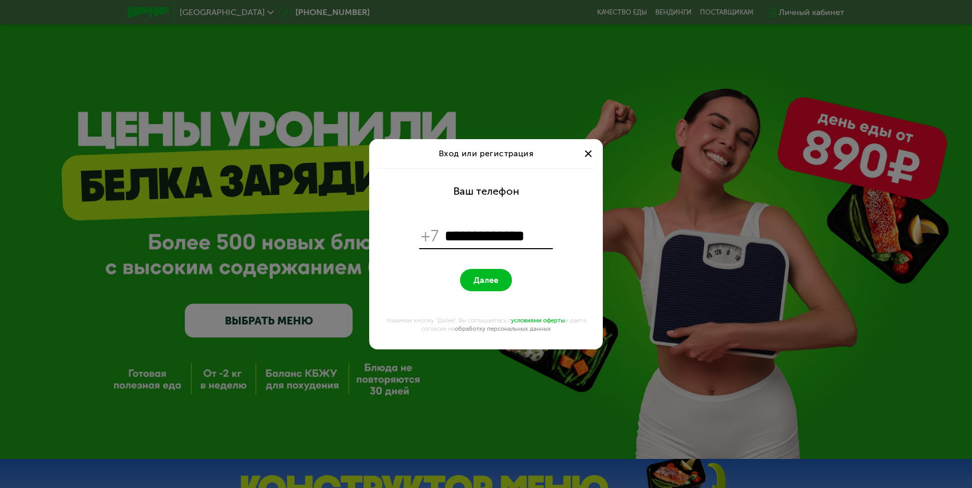
click at [531, 322] on link "условиями оферты" at bounding box center [538, 320] width 54 height 7
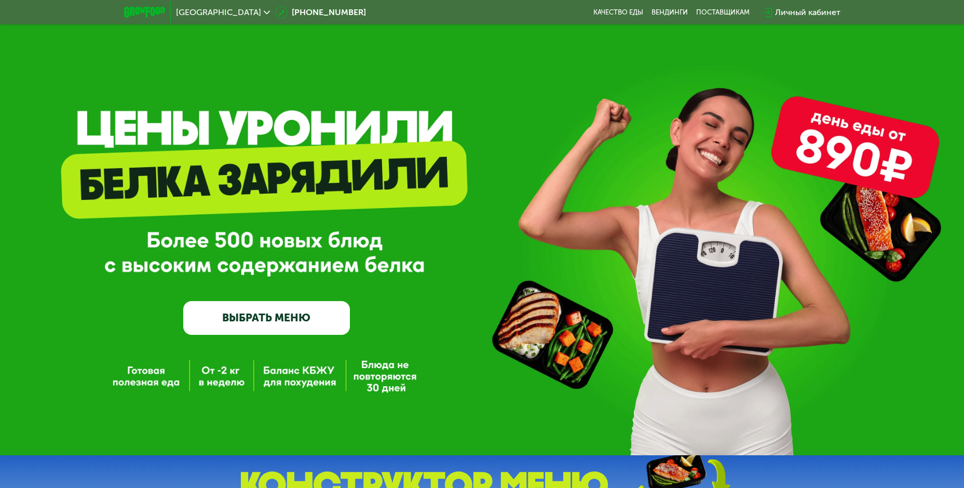
click at [765, 11] on icon at bounding box center [767, 12] width 9 height 9
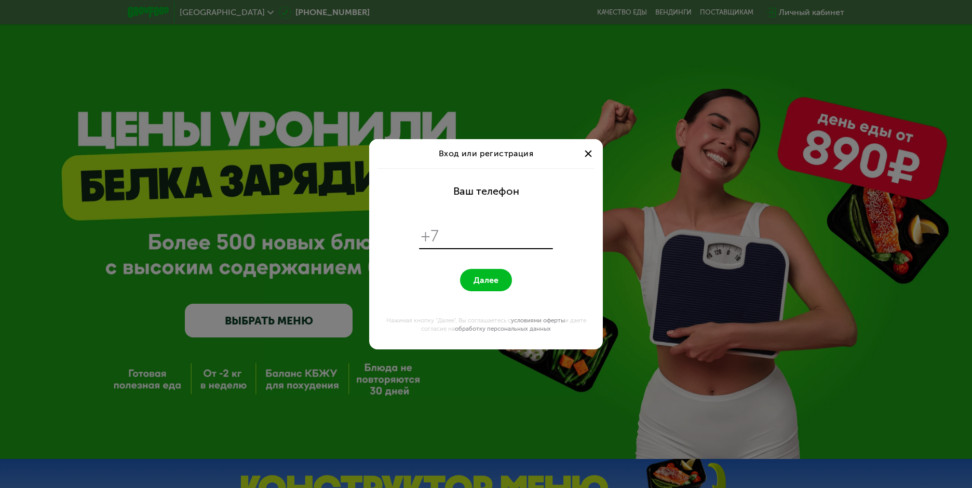
click at [481, 154] on span "Вход или регистрация" at bounding box center [486, 154] width 95 height 10
click at [434, 237] on span "+7" at bounding box center [430, 236] width 19 height 20
click at [446, 236] on input "tel" at bounding box center [497, 236] width 106 height 20
type input "**********"
click at [497, 276] on span "Далее" at bounding box center [486, 280] width 25 height 10
